Goal: Transaction & Acquisition: Download file/media

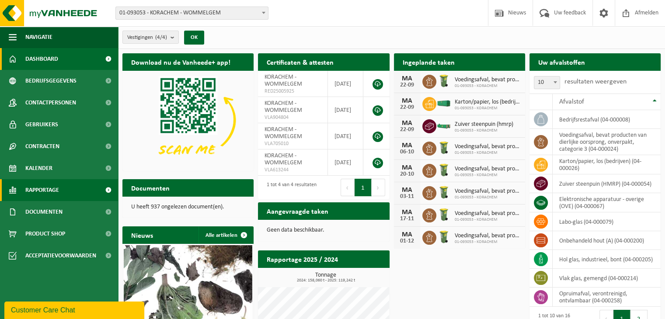
click at [38, 194] on span "Rapportage" at bounding box center [42, 190] width 34 height 22
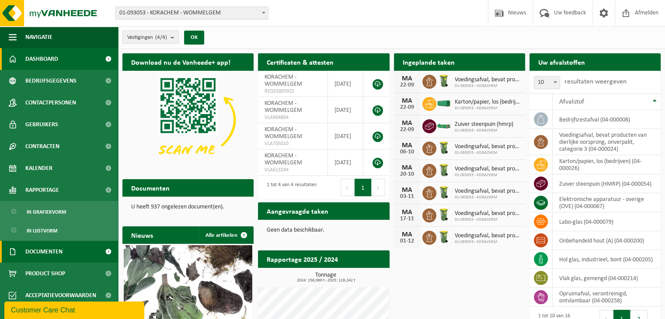
click at [43, 247] on span "Documenten" at bounding box center [43, 252] width 37 height 22
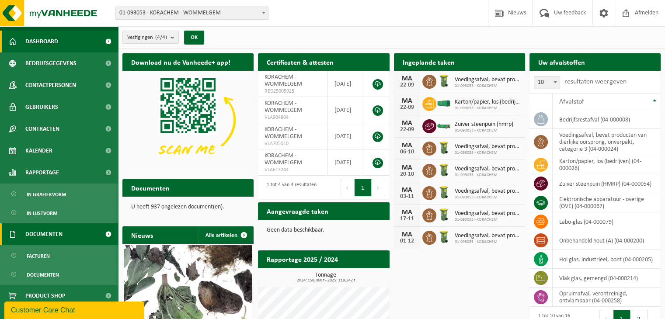
scroll to position [27, 0]
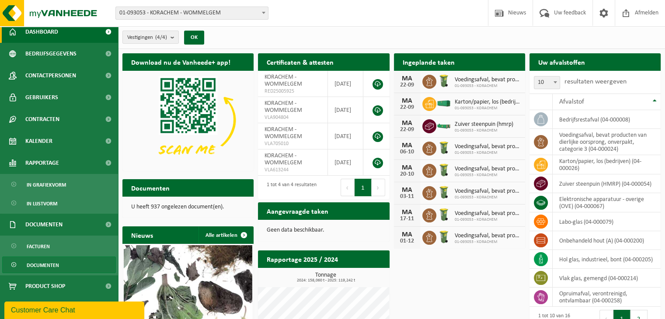
click at [44, 263] on span "Documenten" at bounding box center [43, 265] width 32 height 17
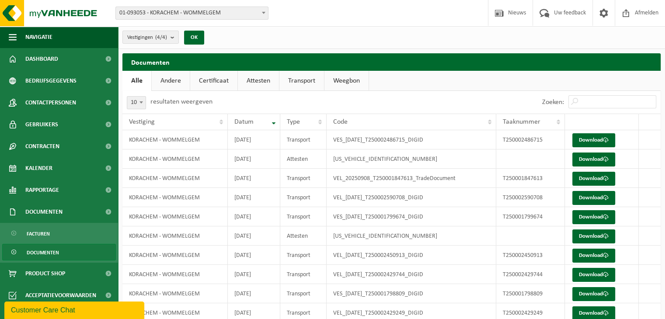
click at [221, 78] on link "Certificaat" at bounding box center [213, 81] width 47 height 20
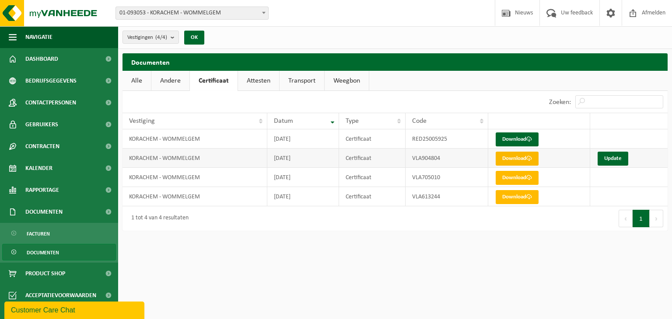
click at [511, 160] on link "Download" at bounding box center [516, 159] width 43 height 14
click at [515, 139] on link "Download" at bounding box center [516, 139] width 43 height 14
click at [249, 84] on link "Attesten" at bounding box center [258, 81] width 41 height 20
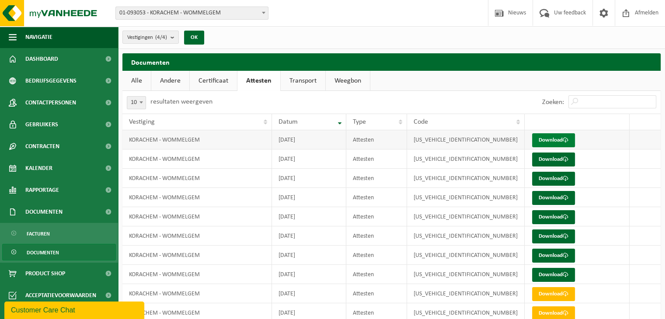
click at [546, 138] on link "Download" at bounding box center [553, 140] width 43 height 14
click at [458, 82] on ul "Alle Andere Certificaat Attesten Transport Weegbon" at bounding box center [391, 81] width 538 height 20
click at [549, 197] on link "Download" at bounding box center [553, 198] width 43 height 14
click at [393, 87] on ul "Alle Andere Certificaat Attesten Transport Weegbon" at bounding box center [391, 81] width 538 height 20
click at [307, 78] on link "Transport" at bounding box center [303, 81] width 45 height 20
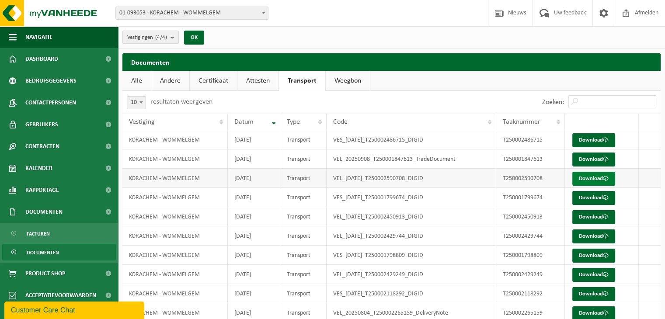
click at [591, 176] on link "Download" at bounding box center [593, 179] width 43 height 14
click at [632, 79] on ul "Alle Andere Certificaat Attesten Transport Weegbon" at bounding box center [391, 81] width 538 height 20
click at [584, 203] on link "Download" at bounding box center [593, 198] width 43 height 14
click at [591, 296] on link "Download" at bounding box center [593, 294] width 43 height 14
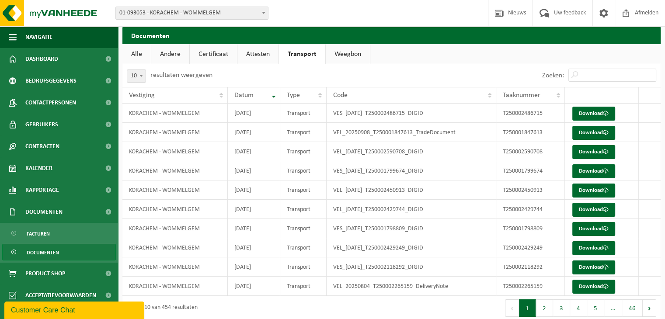
scroll to position [35, 0]
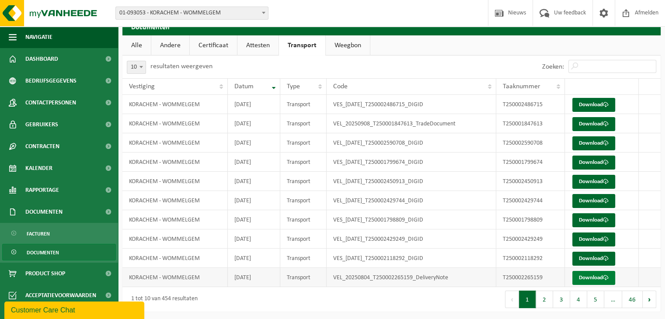
click at [581, 278] on link "Download" at bounding box center [593, 278] width 43 height 14
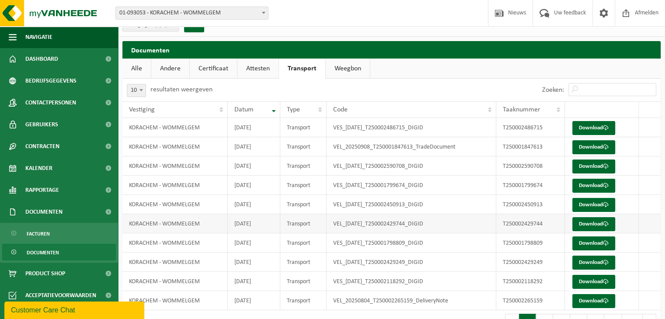
scroll to position [0, 0]
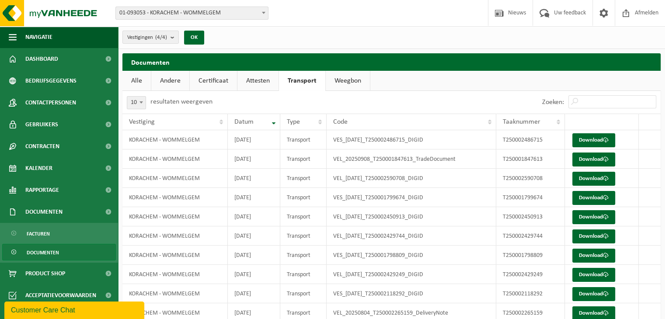
click at [157, 80] on link "Andere" at bounding box center [170, 81] width 38 height 20
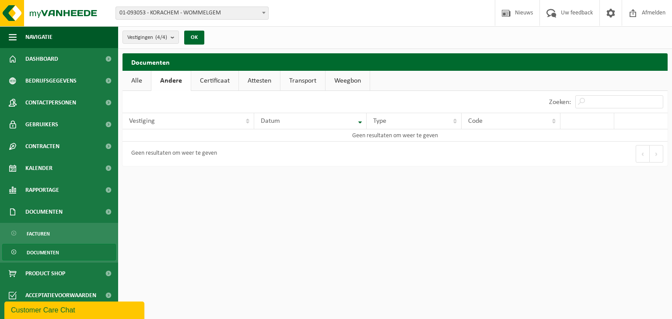
click at [142, 82] on link "Alle" at bounding box center [136, 81] width 28 height 20
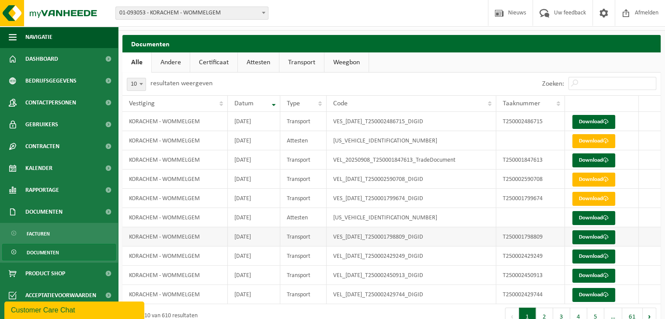
scroll to position [35, 0]
